Goal: Task Accomplishment & Management: Manage account settings

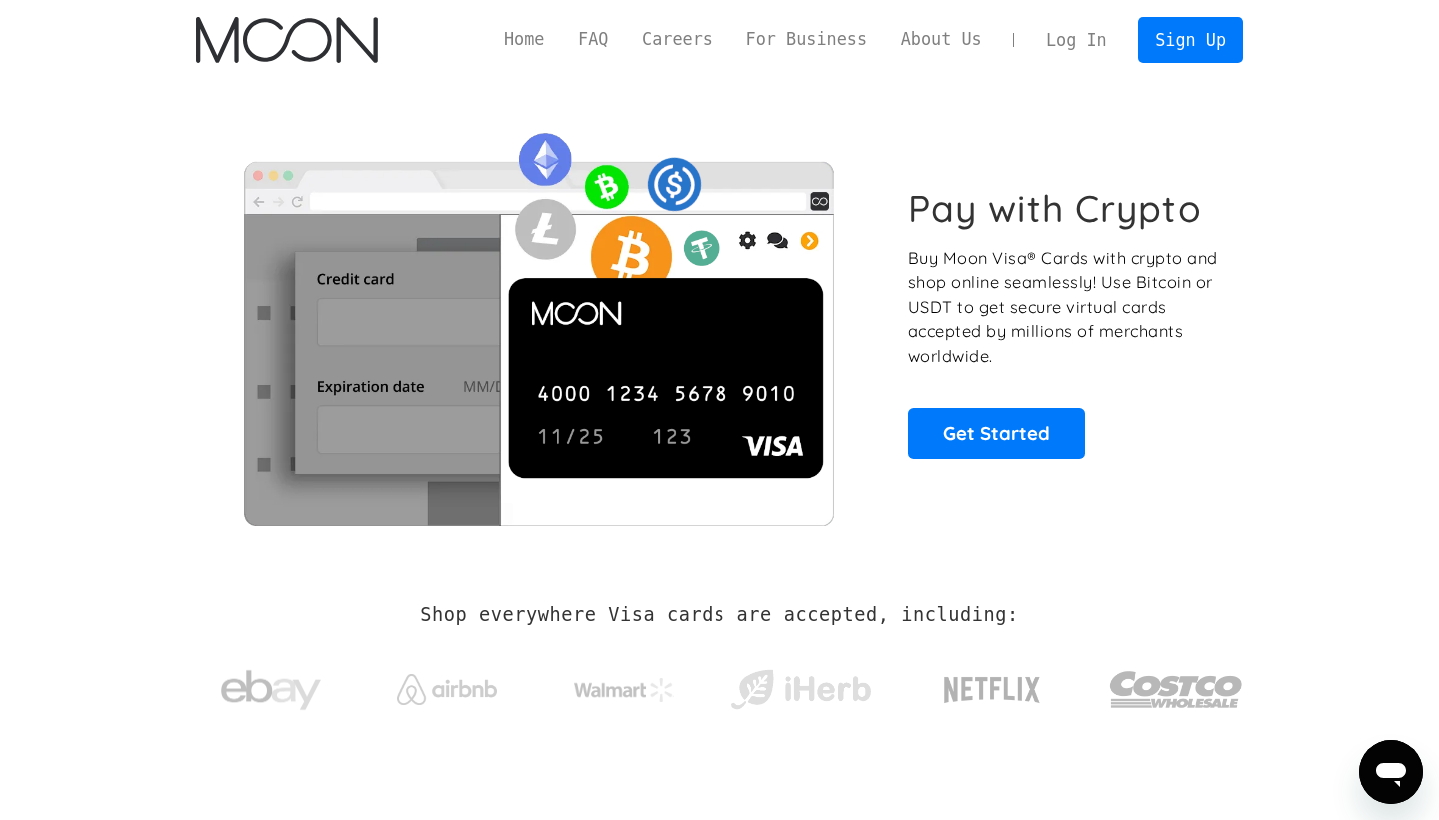
click at [1065, 36] on link "Log In" at bounding box center [1076, 40] width 94 height 44
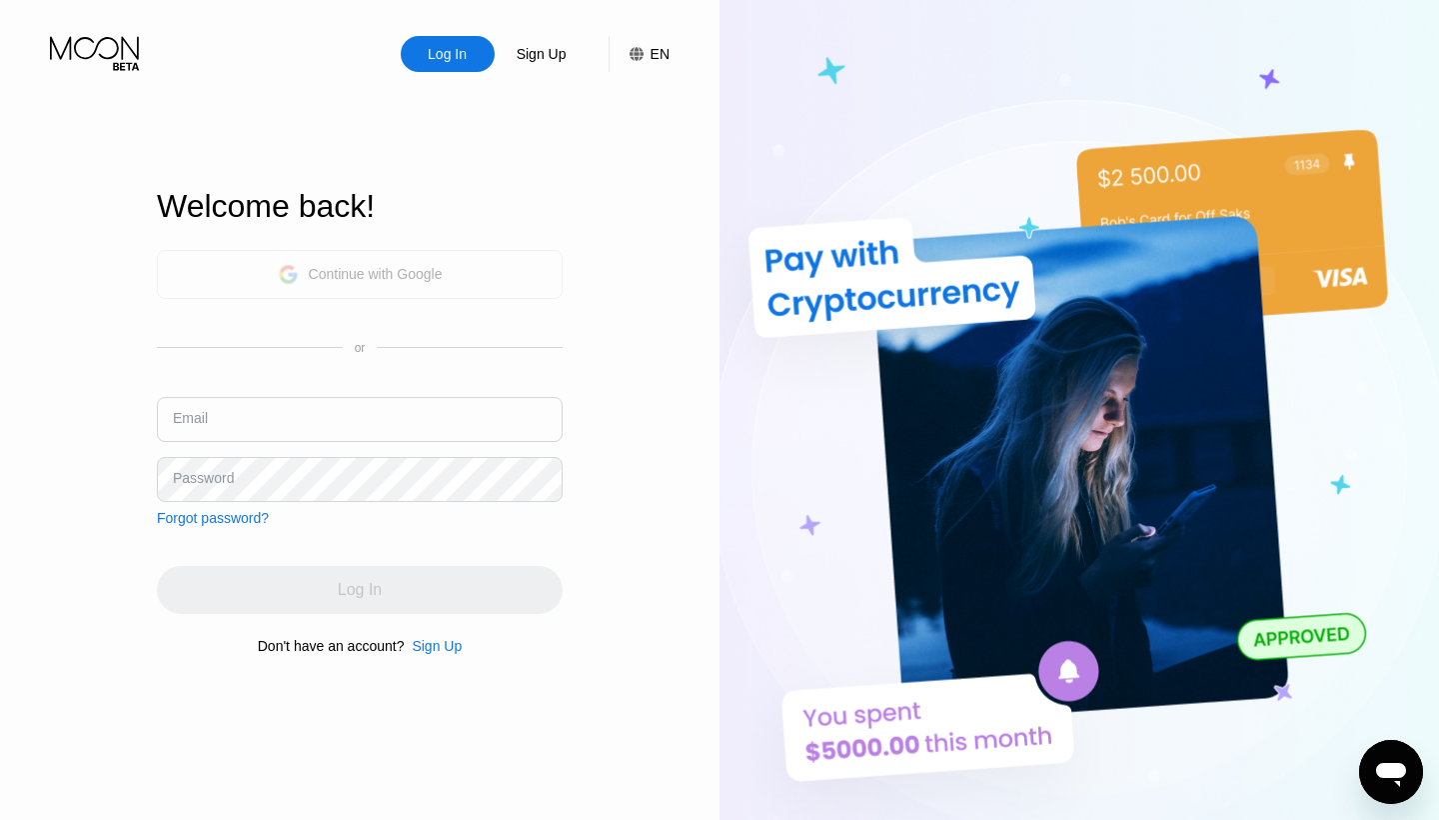
click at [375, 274] on div "Continue with Google" at bounding box center [376, 274] width 134 height 16
